Goal: Information Seeking & Learning: Learn about a topic

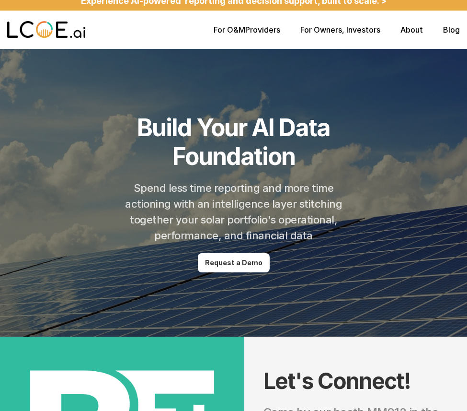
scroll to position [26, 0]
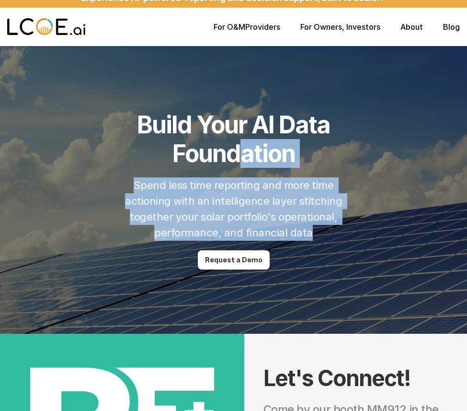
drag, startPoint x: 271, startPoint y: 232, endPoint x: 236, endPoint y: 145, distance: 94.2
click at [236, 145] on header "Build Your AI Data Foundation Spend less time reporting and more time actioning…" at bounding box center [233, 190] width 467 height 288
click at [236, 145] on h1 "Build Your AI Data Foundation" at bounding box center [233, 139] width 275 height 58
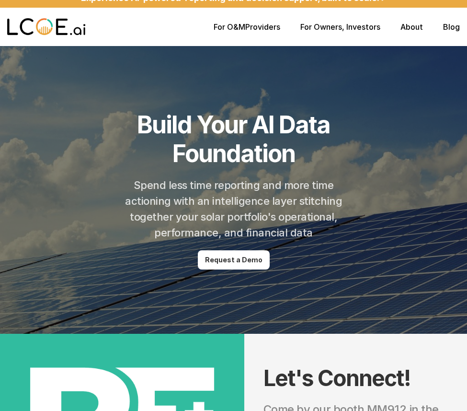
click at [236, 145] on h1 "Build Your AI Data Foundation" at bounding box center [233, 139] width 275 height 58
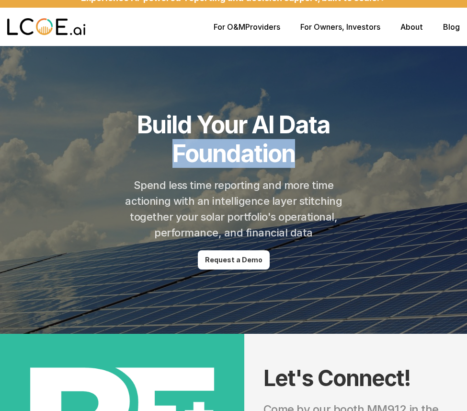
click at [236, 145] on h1 "Build Your AI Data Foundation" at bounding box center [233, 139] width 275 height 58
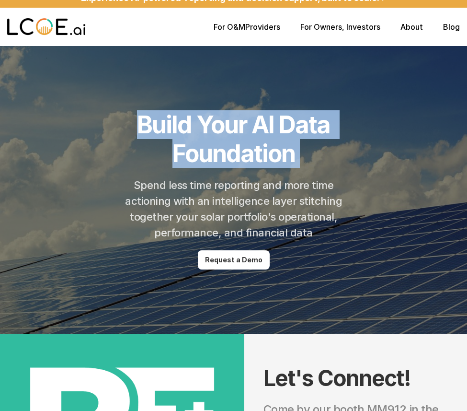
click at [236, 145] on h1 "Build Your AI Data Foundation" at bounding box center [233, 139] width 275 height 58
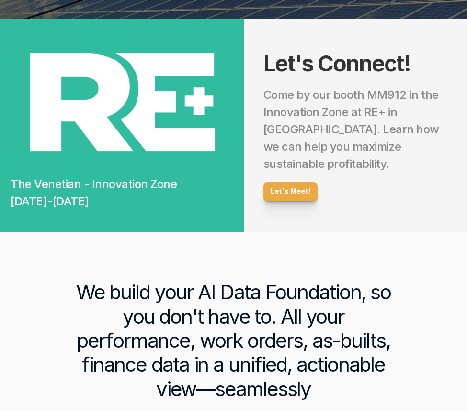
scroll to position [438, 0]
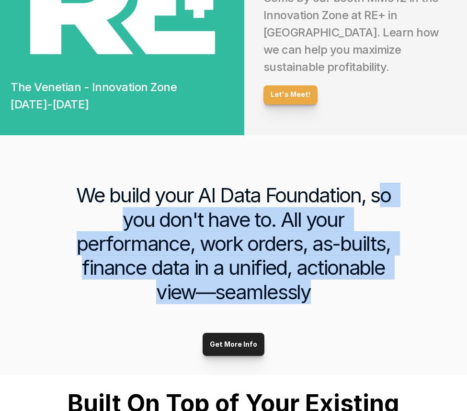
drag, startPoint x: 411, startPoint y: 290, endPoint x: 382, endPoint y: 195, distance: 99.7
click at [382, 195] on div "We build your AI Data Foundation, so you don't have to. All your performance, w…" at bounding box center [233, 255] width 467 height 240
click at [382, 195] on h3 "We build your AI Data Foundation, so you don't have to. All your performance, w…" at bounding box center [233, 243] width 343 height 121
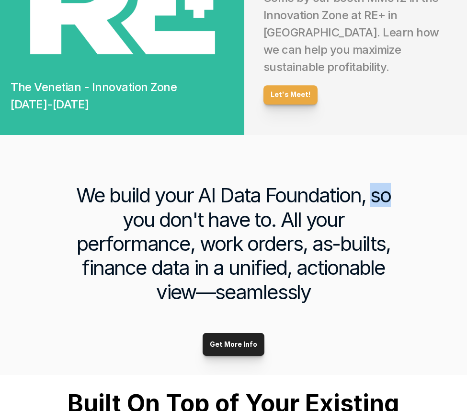
click at [382, 195] on h3 "We build your AI Data Foundation, so you don't have to. All your performance, w…" at bounding box center [233, 243] width 343 height 121
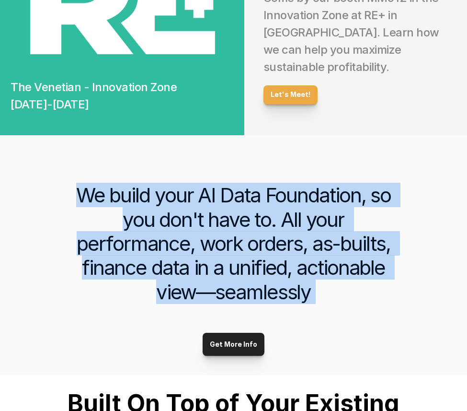
click at [382, 195] on h3 "We build your AI Data Foundation, so you don't have to. All your performance, w…" at bounding box center [233, 243] width 343 height 121
click at [403, 238] on h3 "We build your AI Data Foundation, so you don't have to. All your performance, w…" at bounding box center [233, 243] width 343 height 121
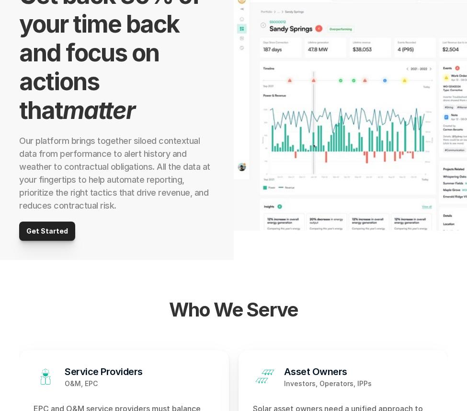
scroll to position [1110, 0]
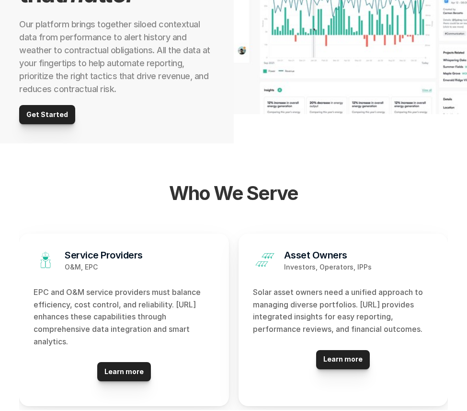
click at [421, 307] on p "Solar asset owners need a unified approach to managing diverse portfolios. [URL…" at bounding box center [343, 310] width 181 height 49
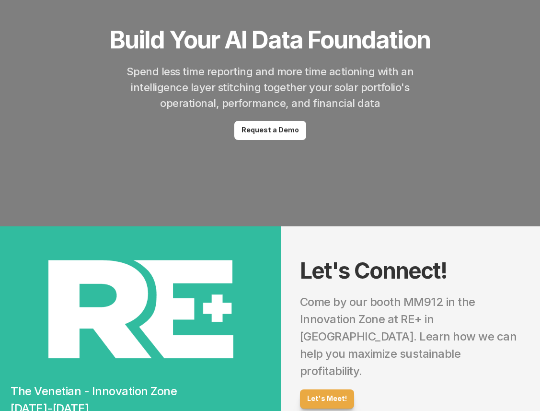
scroll to position [0, 0]
